Goal: Complete application form: Complete application form

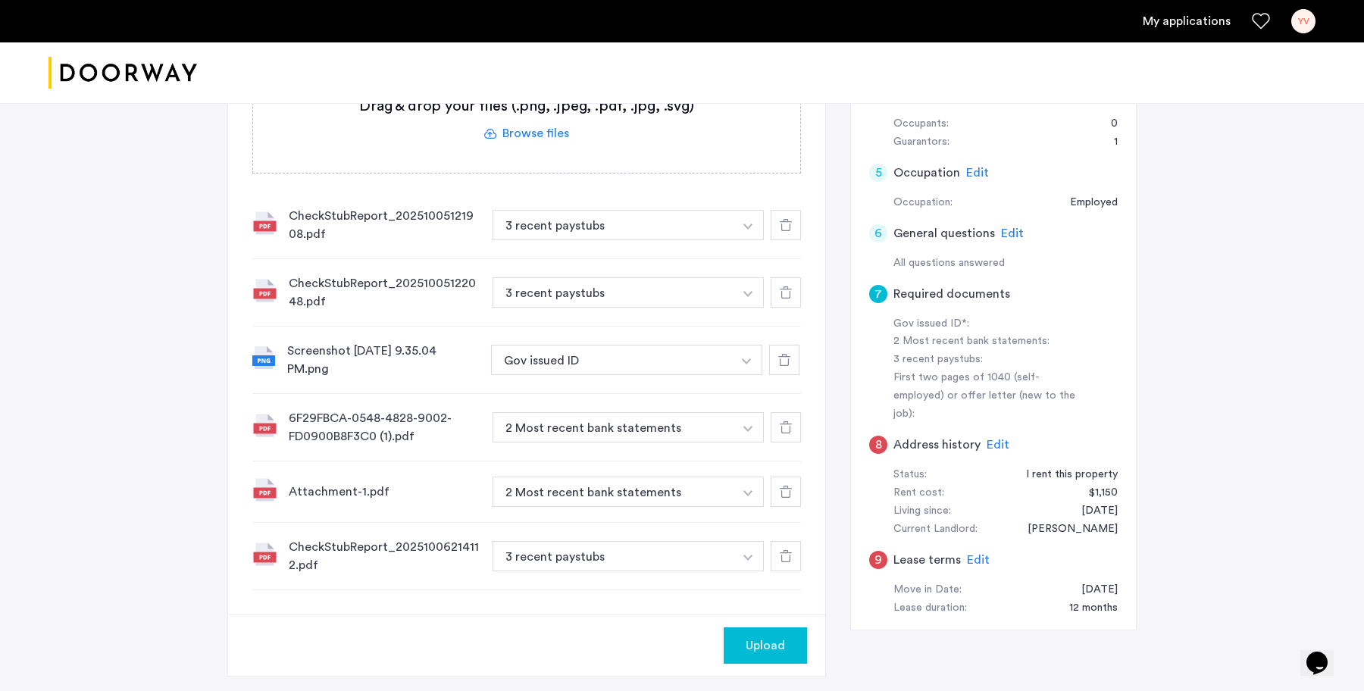
scroll to position [352, 0]
click at [768, 647] on span "Upload" at bounding box center [765, 648] width 39 height 18
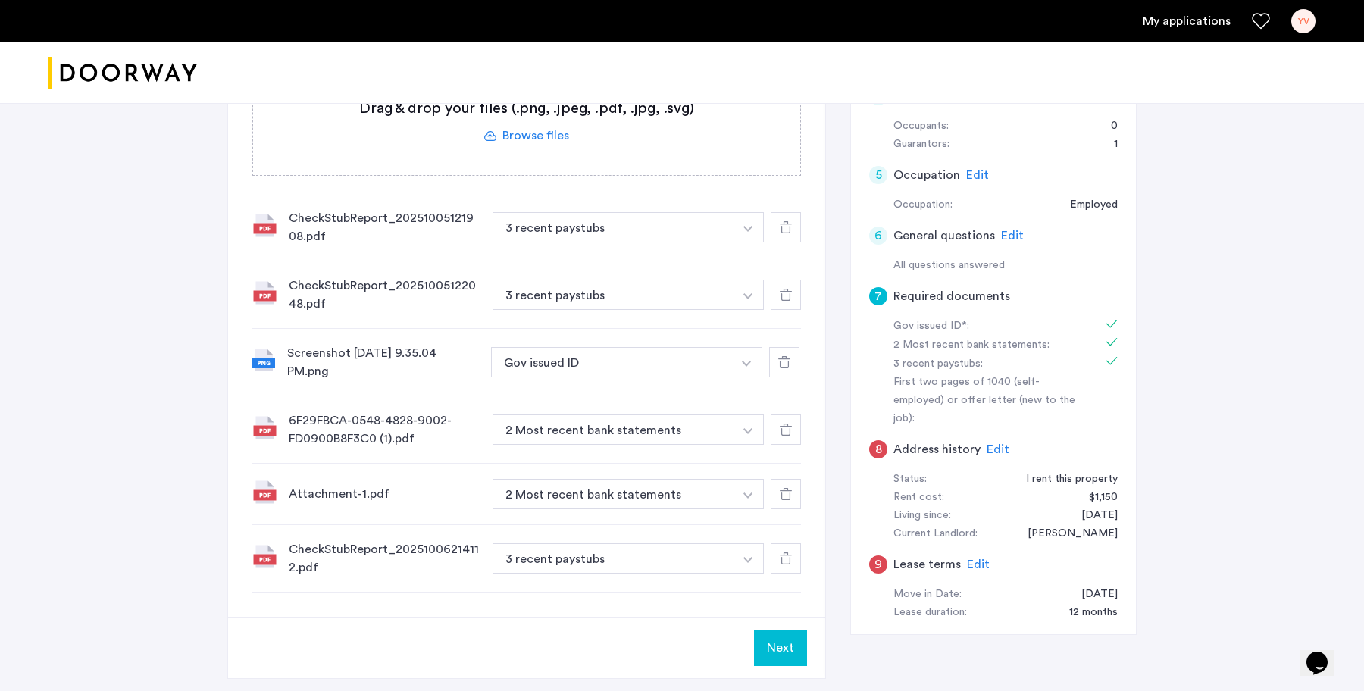
click at [768, 647] on button "Next" at bounding box center [780, 648] width 53 height 36
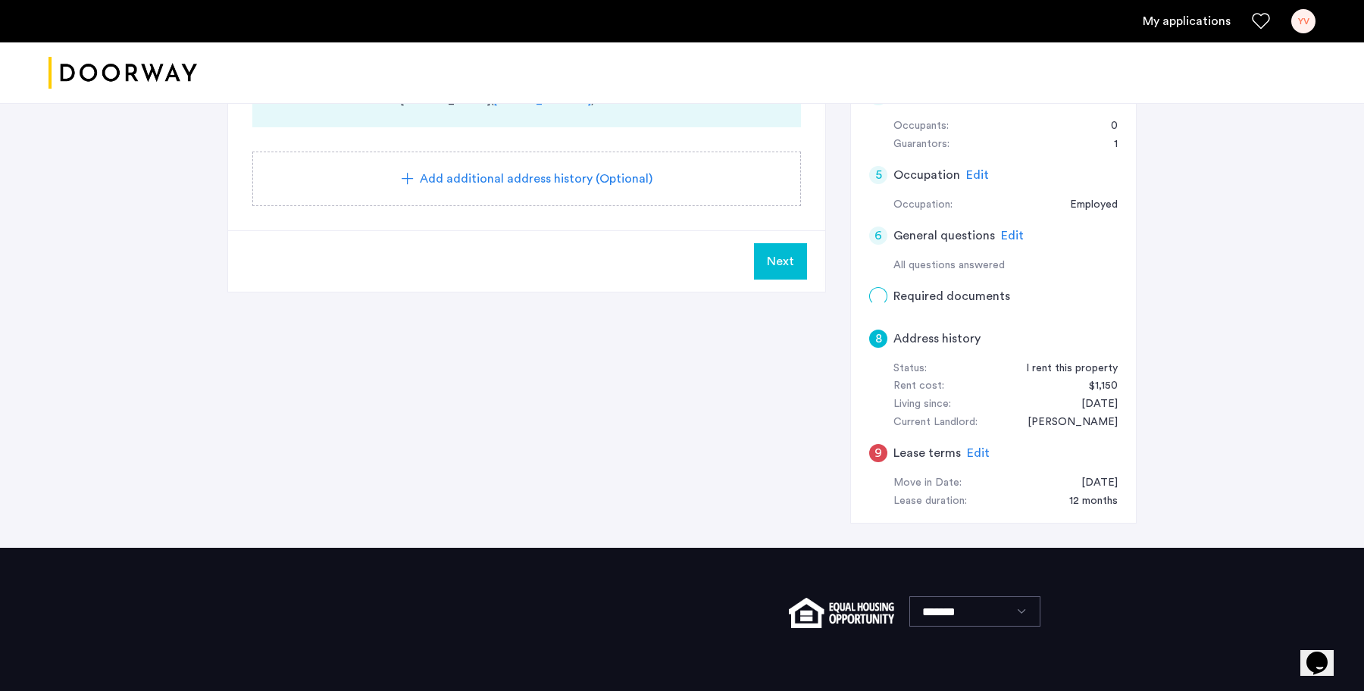
scroll to position [0, 0]
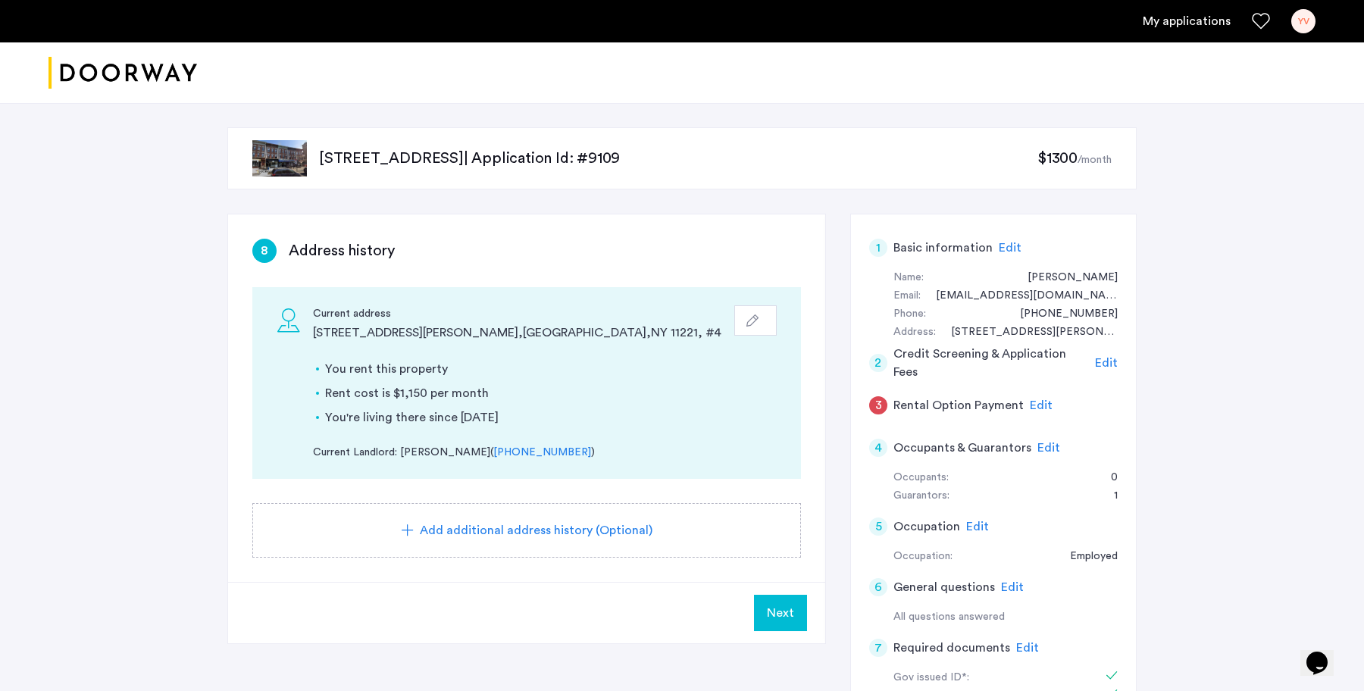
click at [774, 605] on span "Next" at bounding box center [780, 613] width 27 height 18
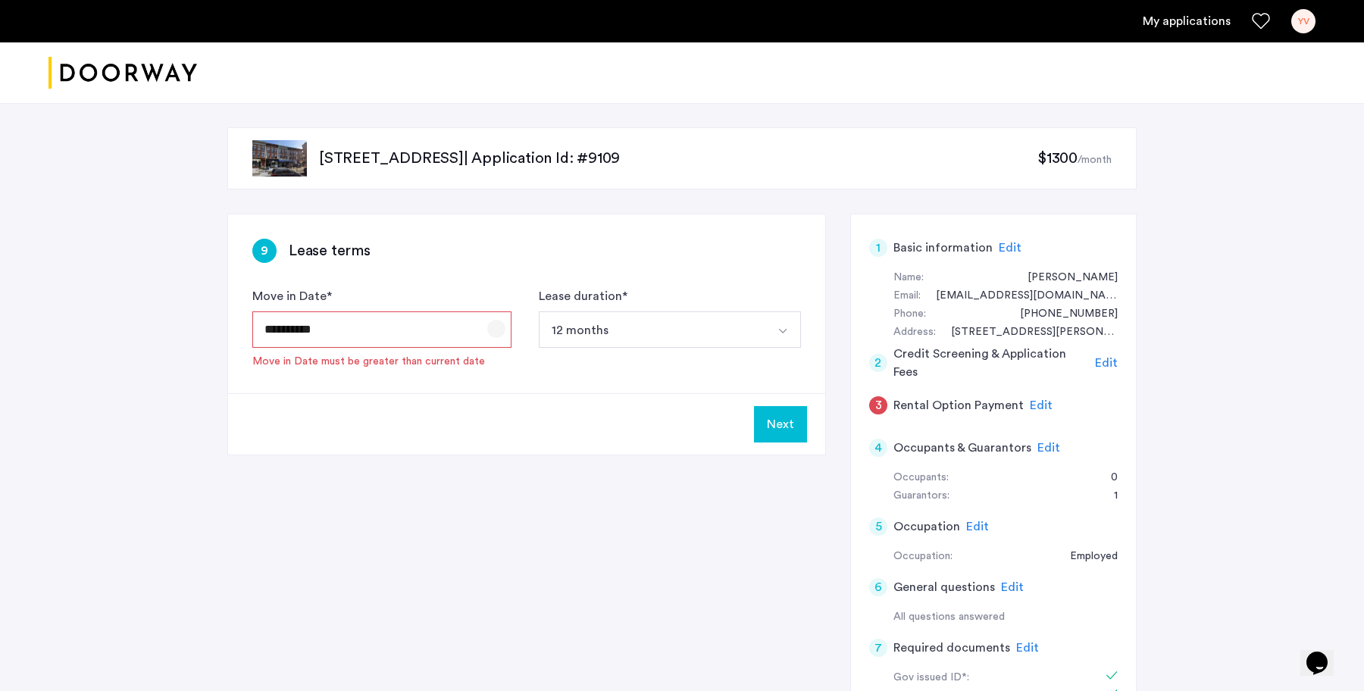
click at [493, 327] on span "Open calendar" at bounding box center [496, 329] width 36 height 36
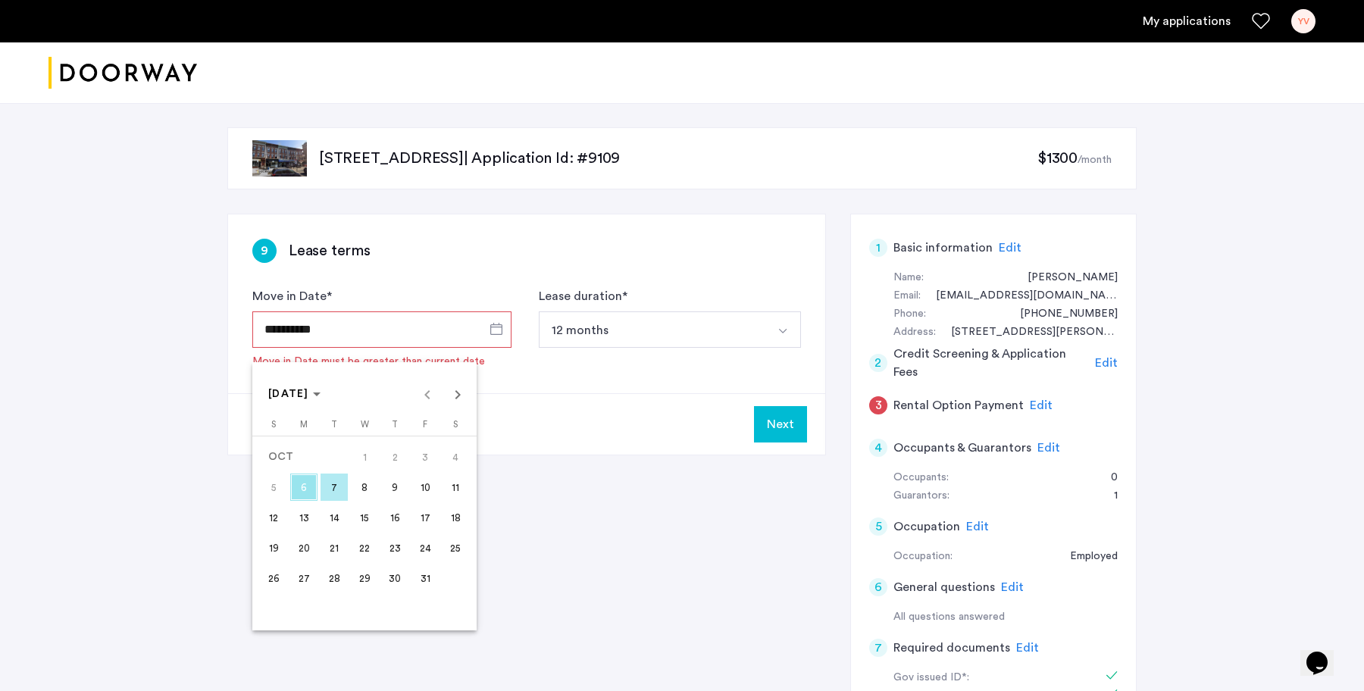
click at [358, 490] on span "8" at bounding box center [364, 487] width 27 height 27
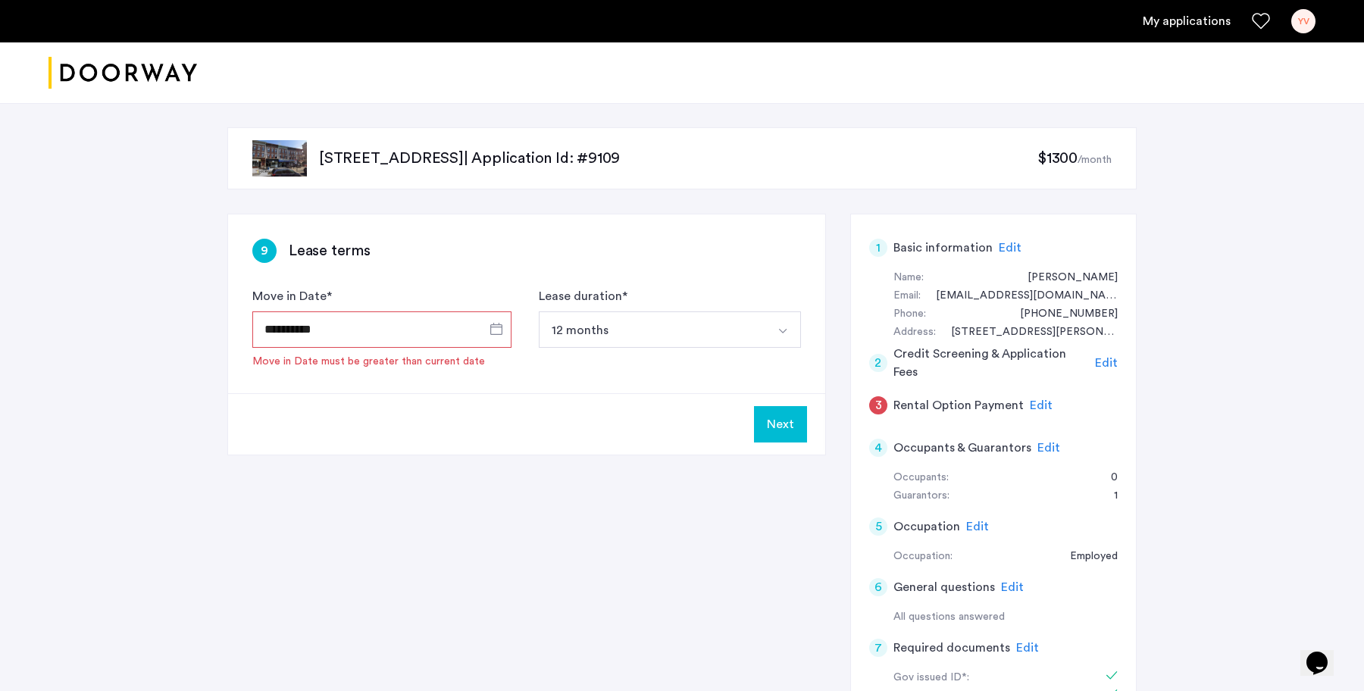
type input "**********"
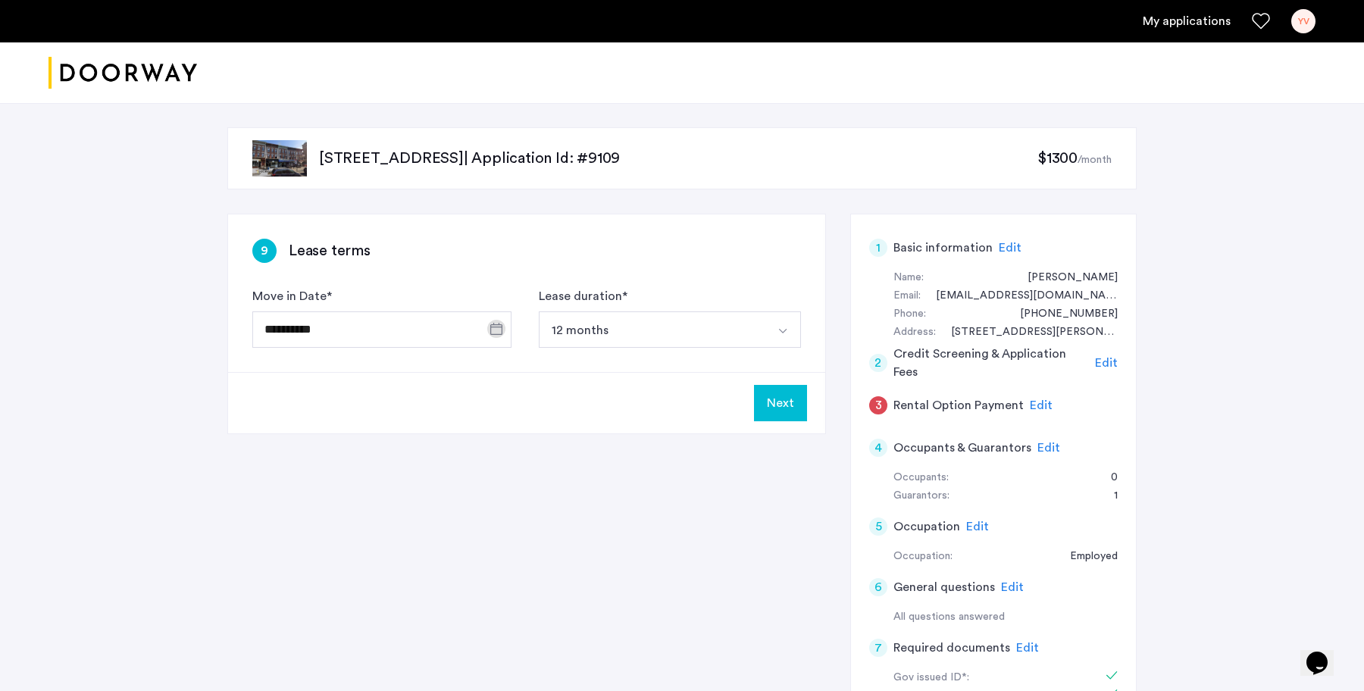
click at [793, 403] on button "Next" at bounding box center [780, 403] width 53 height 36
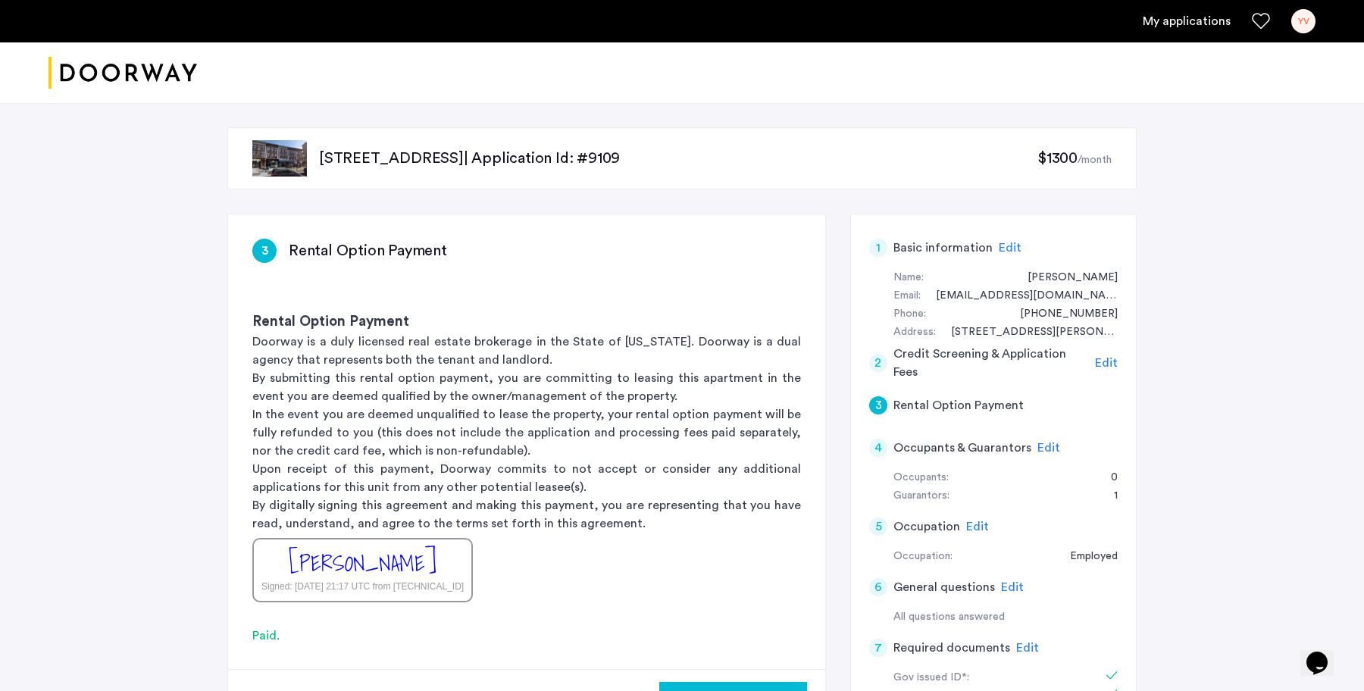
scroll to position [86, 0]
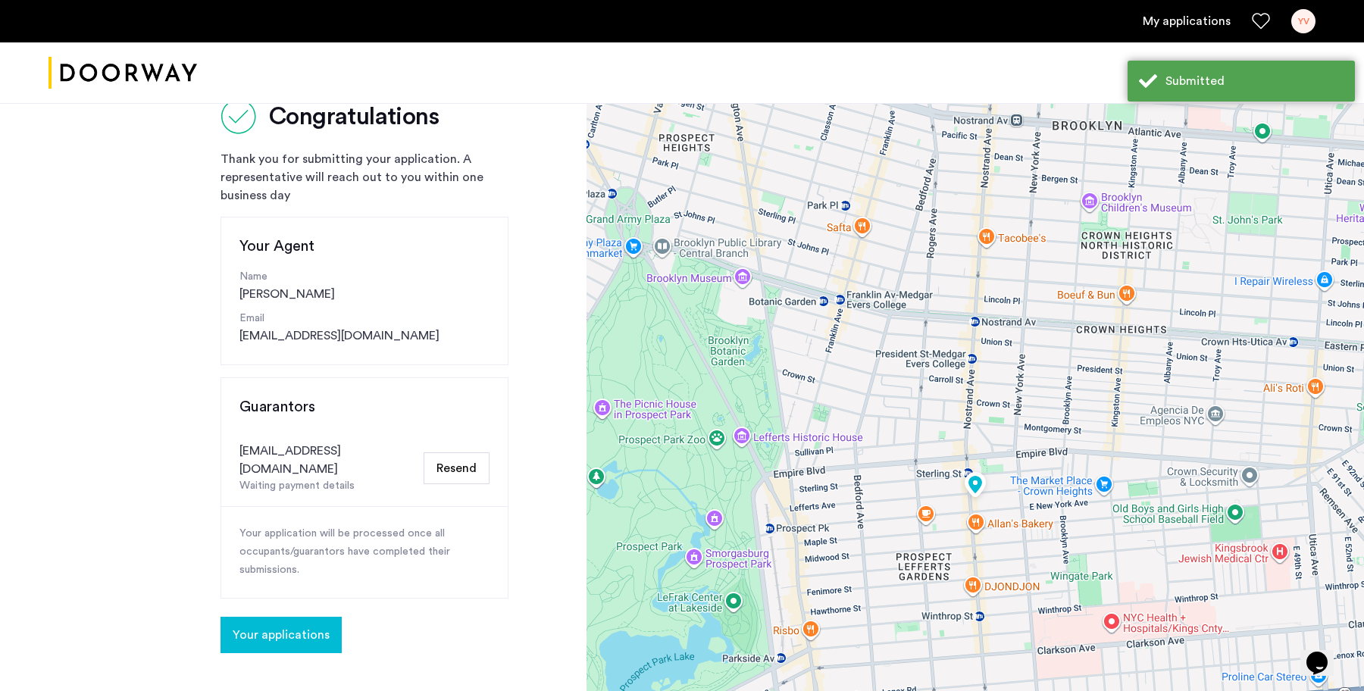
scroll to position [55, 0]
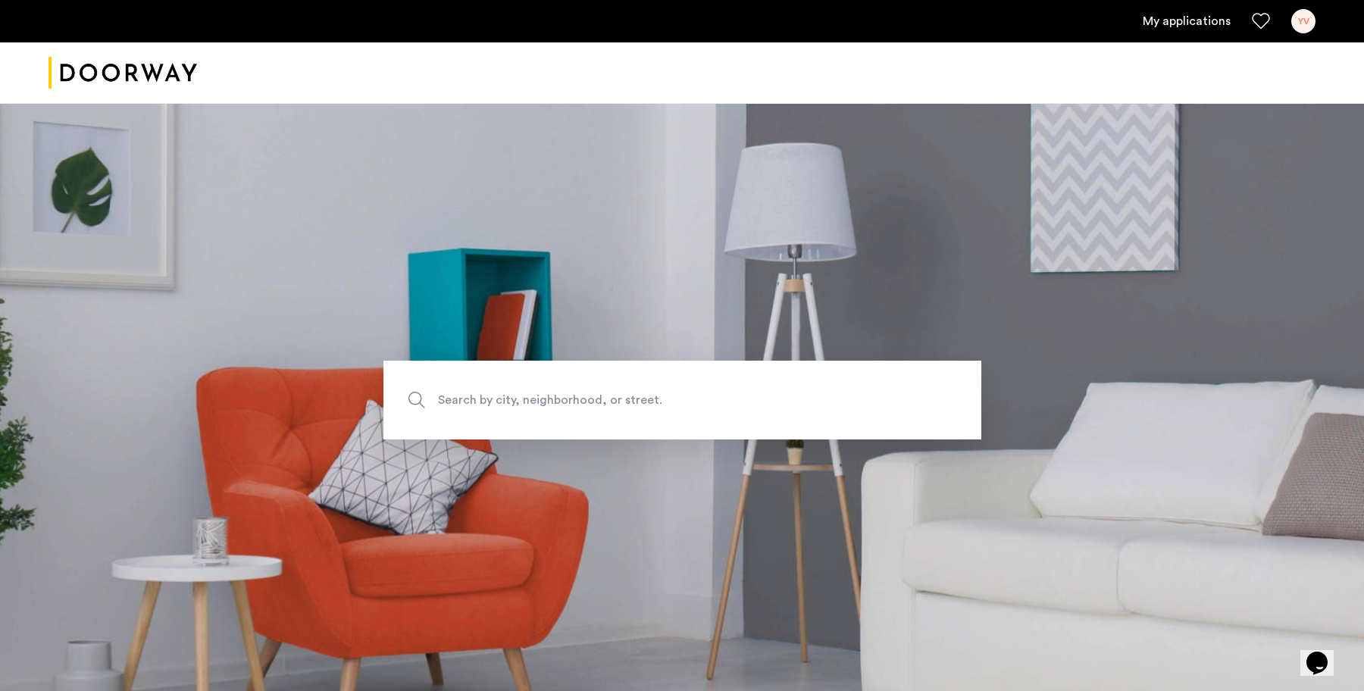
click at [1303, 27] on div "YV" at bounding box center [1303, 21] width 24 height 24
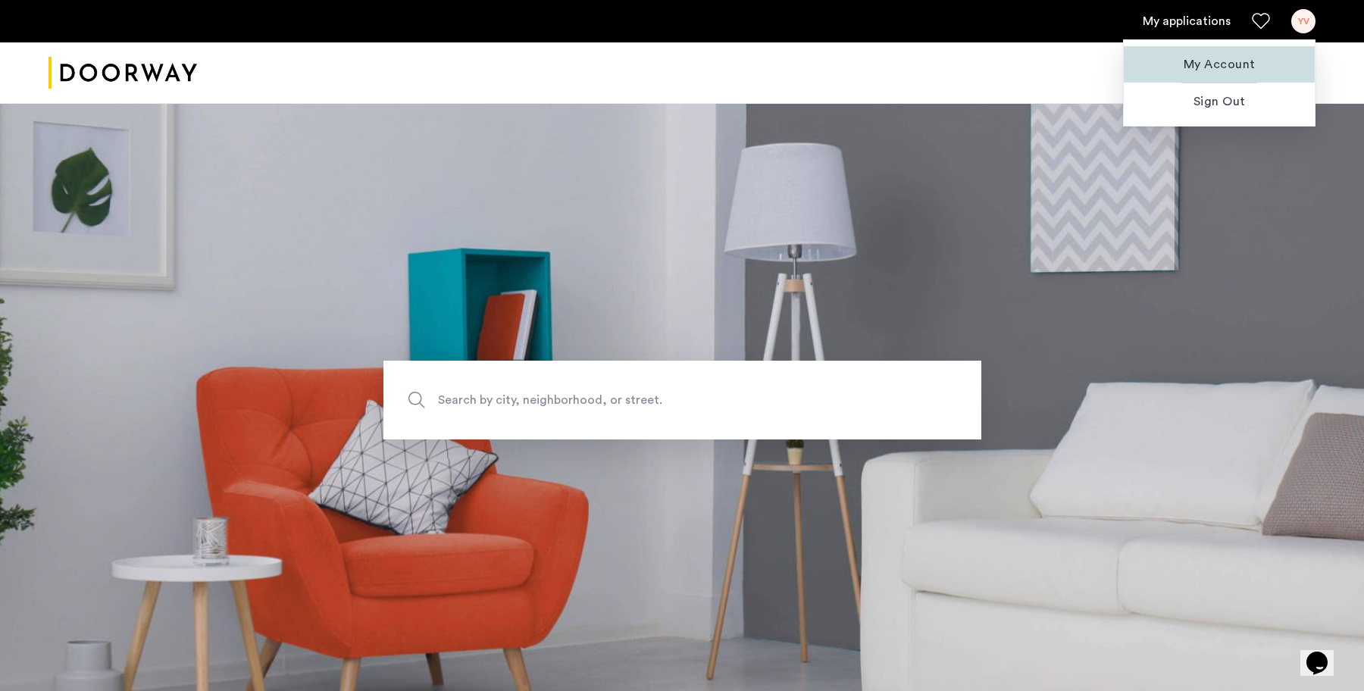
click at [1227, 70] on span "My Account" at bounding box center [1219, 64] width 167 height 18
